Goal: Task Accomplishment & Management: Manage account settings

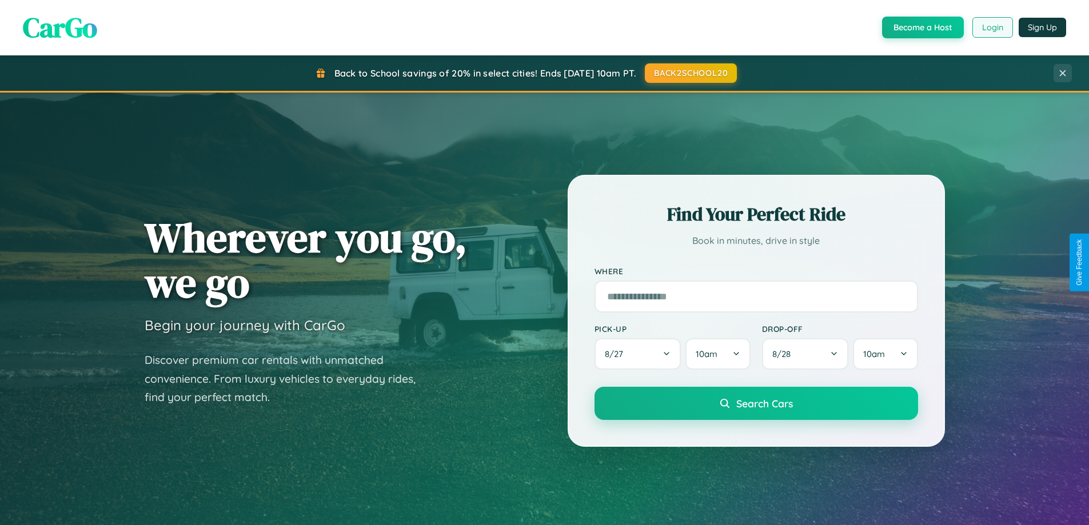
click at [991, 27] on button "Login" at bounding box center [992, 27] width 41 height 21
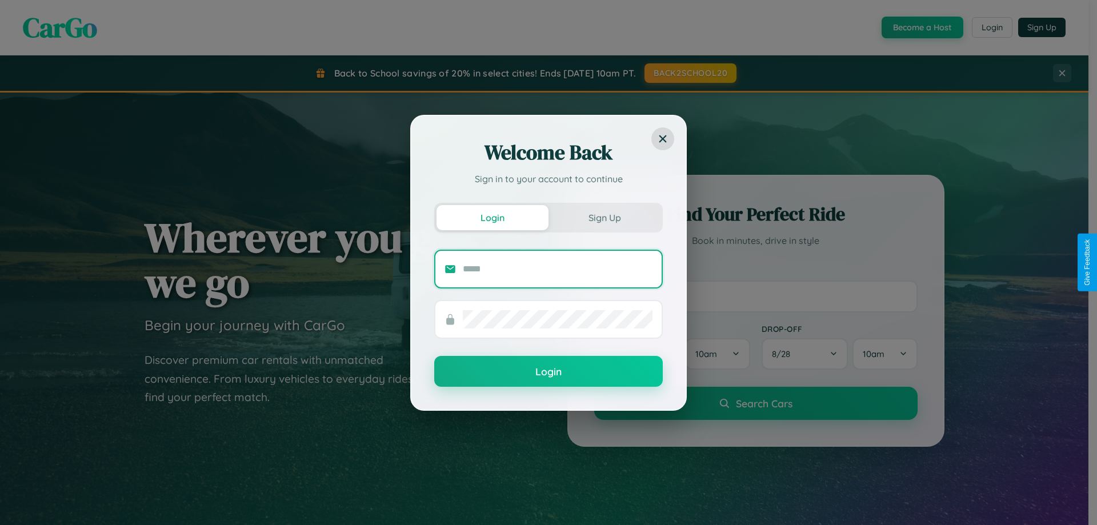
click at [558, 269] on input "text" at bounding box center [558, 269] width 190 height 18
type input "**********"
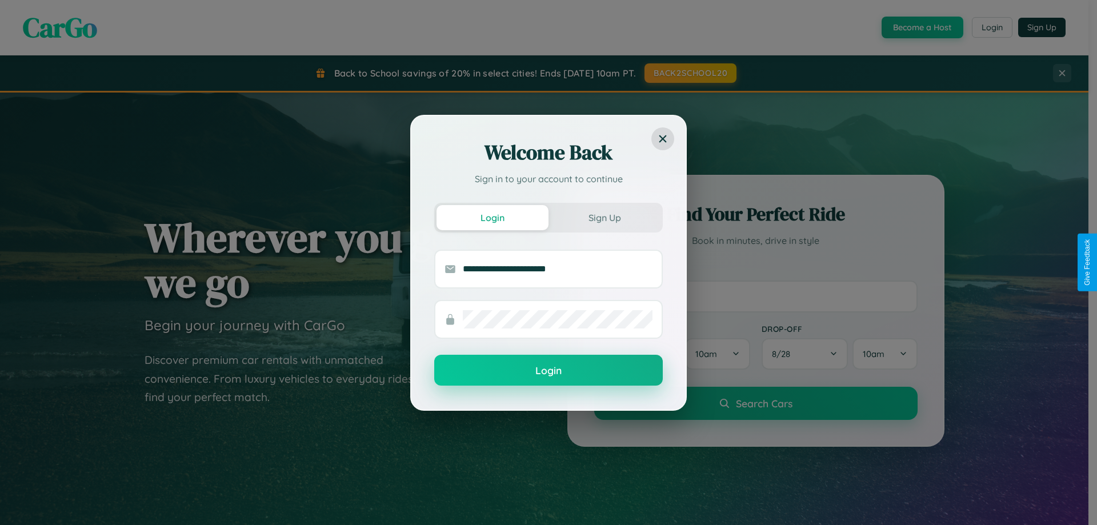
click at [549, 371] on button "Login" at bounding box center [548, 370] width 229 height 31
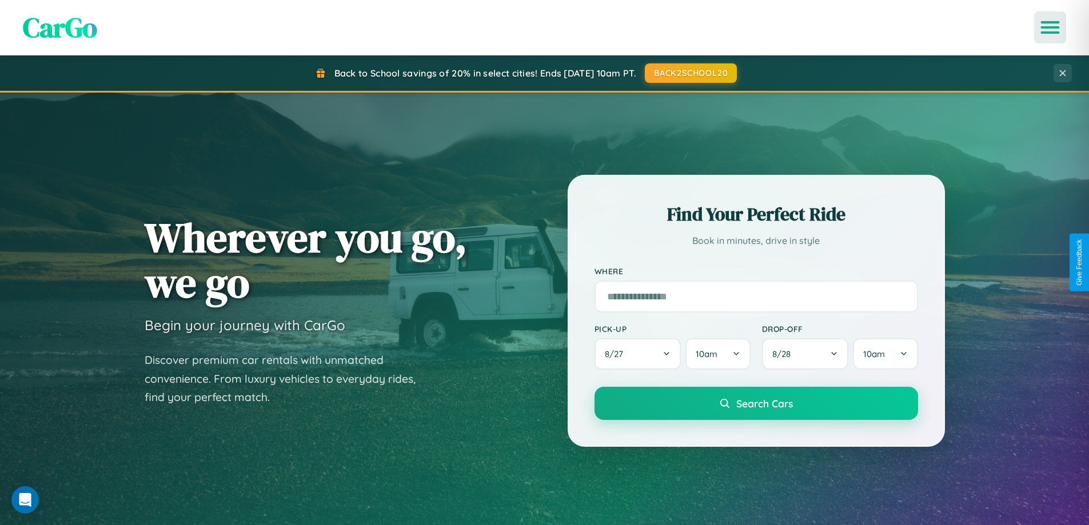
click at [1050, 27] on icon "Open menu" at bounding box center [1050, 27] width 17 height 10
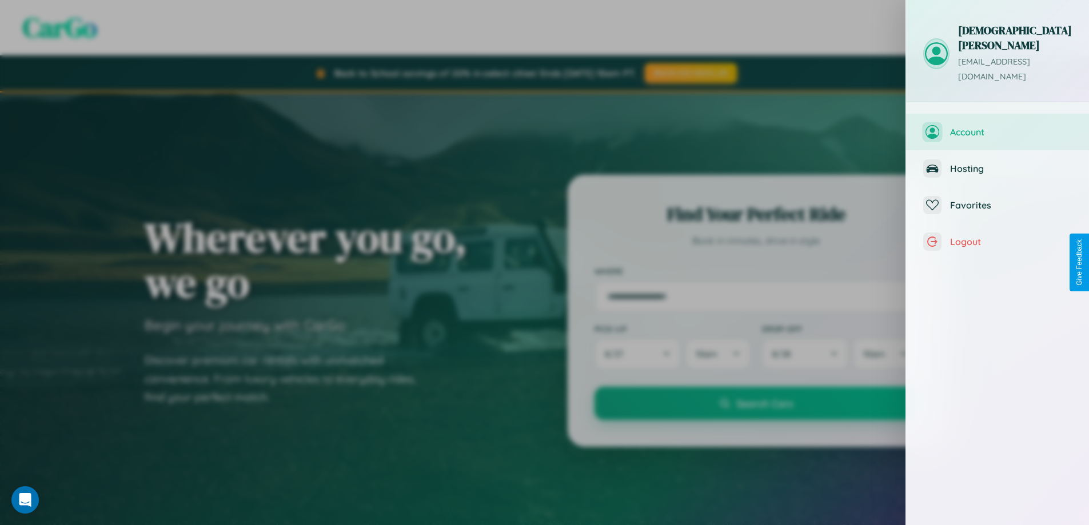
click at [997, 126] on span "Account" at bounding box center [1011, 131] width 122 height 11
